Goal: Information Seeking & Learning: Learn about a topic

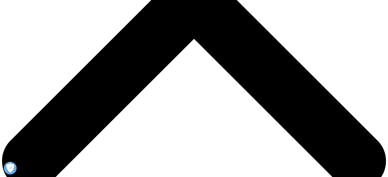
scroll to position [183, 0]
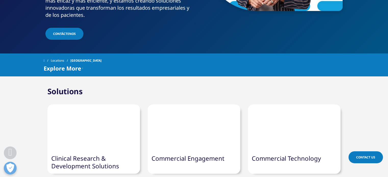
scroll to position [179, 0]
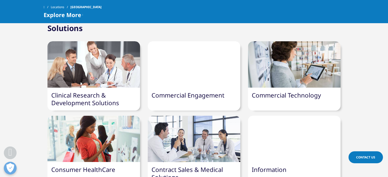
click at [270, 166] on link "Information" at bounding box center [269, 170] width 35 height 8
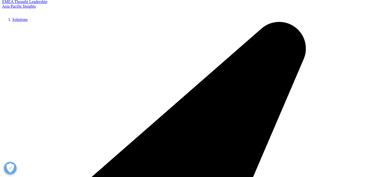
scroll to position [204, 0]
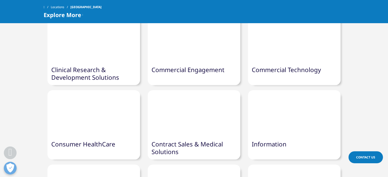
click at [93, 140] on link "Consumer HealthCare" at bounding box center [83, 144] width 64 height 8
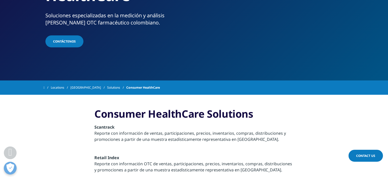
scroll to position [114, 0]
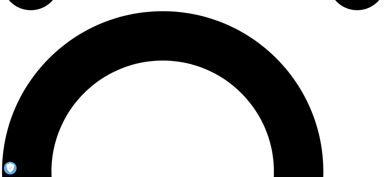
scroll to position [431, 0]
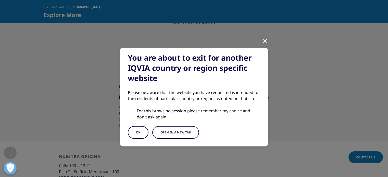
click at [129, 112] on span at bounding box center [131, 111] width 6 height 6
click at [129, 112] on input "For this browsing session please remember my choice and don't ask again." at bounding box center [131, 111] width 6 height 6
checkbox input "true"
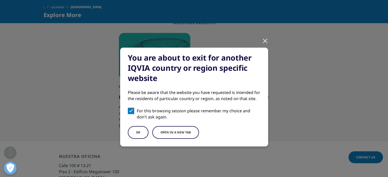
click at [133, 131] on button "OK" at bounding box center [138, 132] width 21 height 13
